Goal: Task Accomplishment & Management: Manage account settings

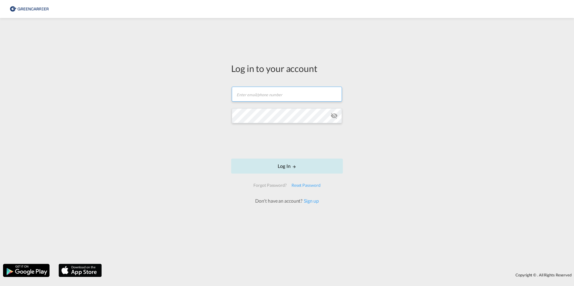
type input "[PERSON_NAME][EMAIL_ADDRESS][PERSON_NAME][DOMAIN_NAME]"
click at [287, 166] on button "Log In" at bounding box center [287, 166] width 112 height 15
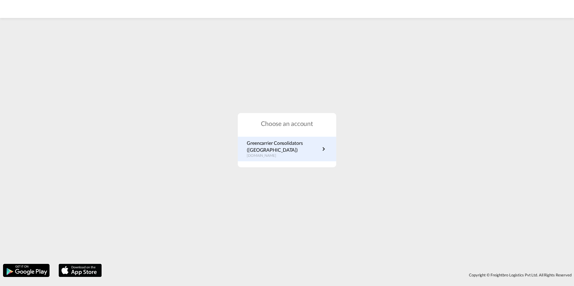
click at [278, 147] on p "Greencarrier Consolidators ([GEOGRAPHIC_DATA])" at bounding box center [283, 146] width 73 height 13
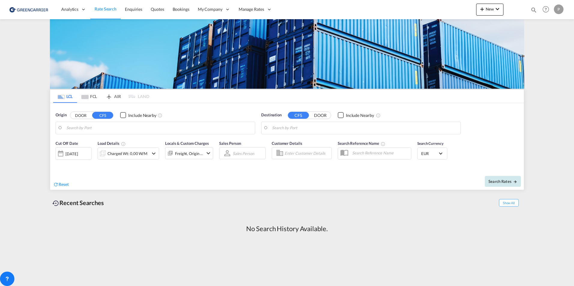
click at [511, 182] on span "Search Rates" at bounding box center [502, 181] width 29 height 5
click at [179, 8] on span "Bookings" at bounding box center [180, 9] width 17 height 5
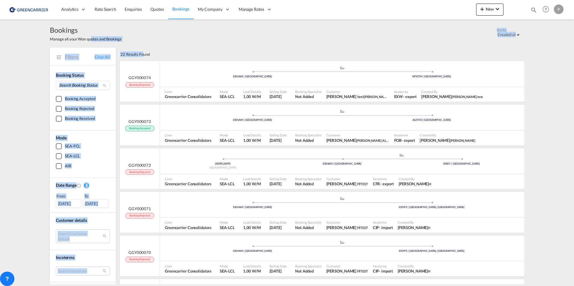
drag, startPoint x: 141, startPoint y: 55, endPoint x: 87, endPoint y: 46, distance: 54.7
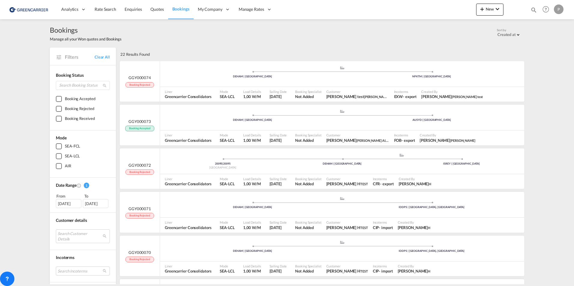
drag, startPoint x: 87, startPoint y: 46, endPoint x: 178, endPoint y: 49, distance: 90.6
click at [178, 49] on div "22 Results Found" at bounding box center [321, 54] width 405 height 13
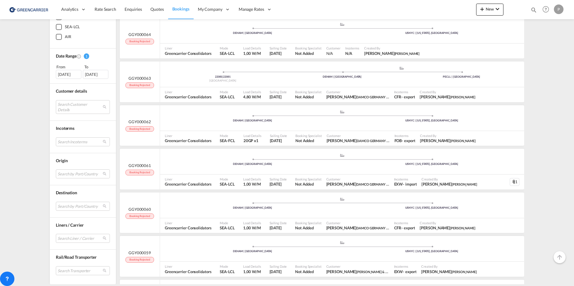
scroll to position [737, 0]
